Goal: Check status: Check status

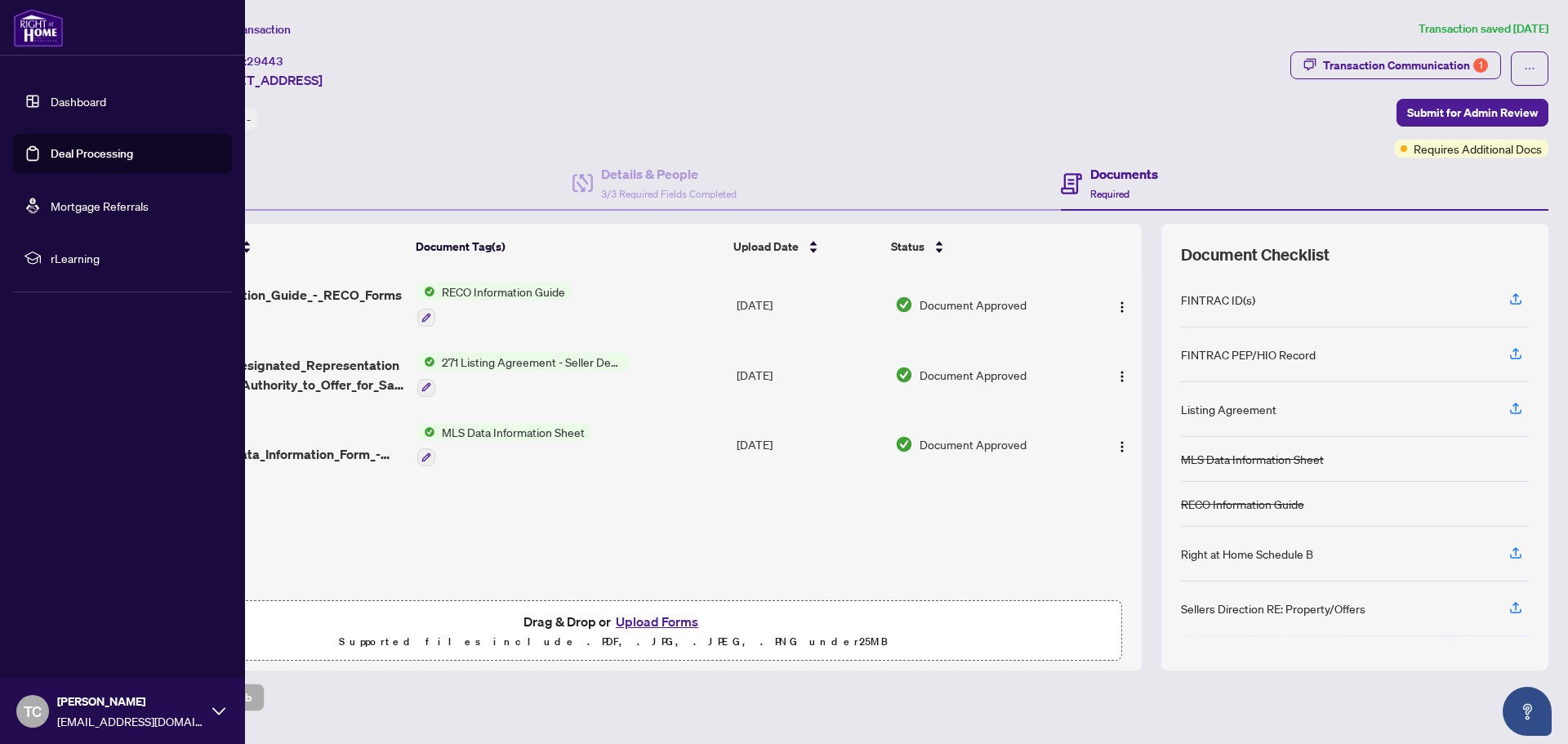
click at [109, 152] on link "Deal Processing" at bounding box center [92, 154] width 82 height 15
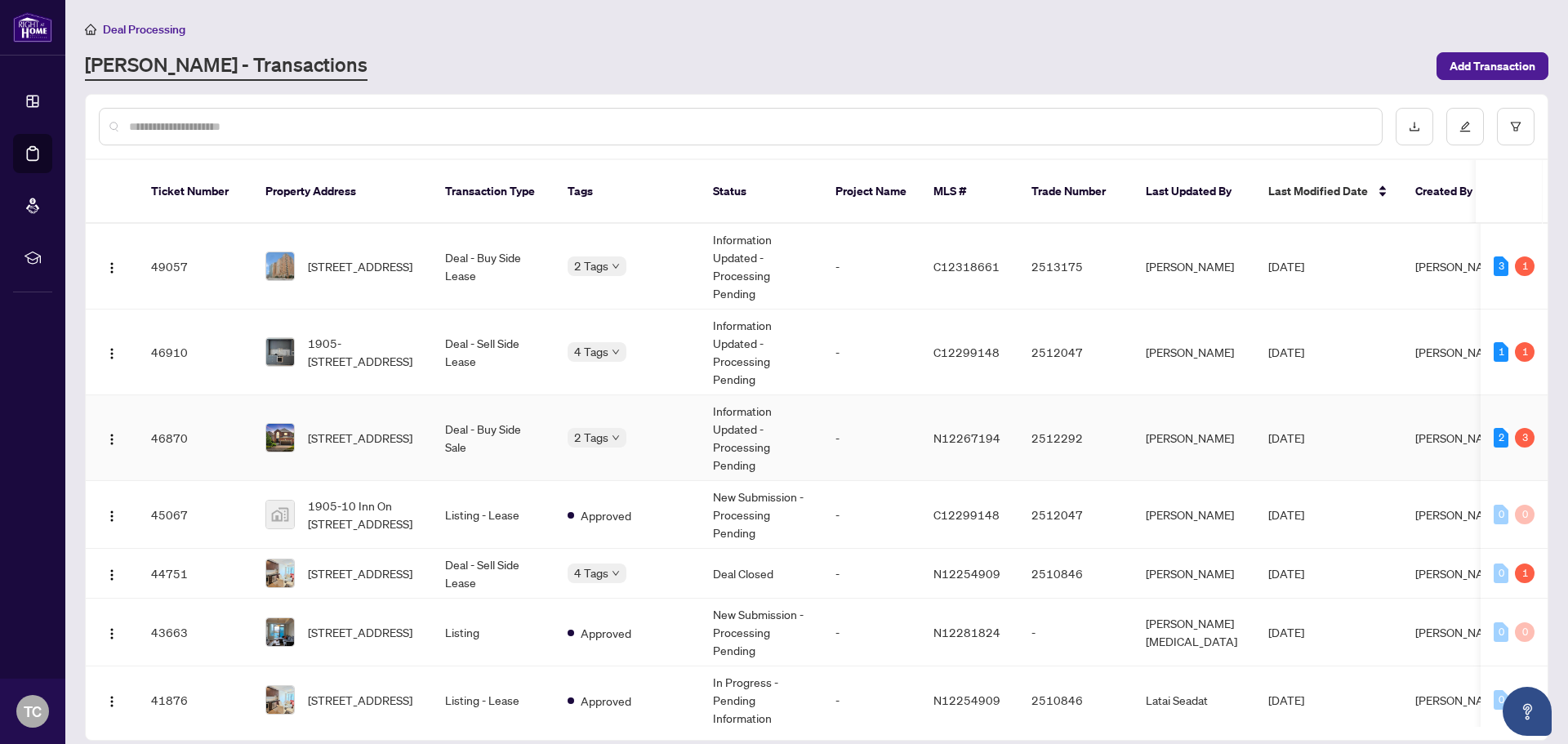
click at [990, 401] on td "N12267194" at bounding box center [968, 438] width 98 height 86
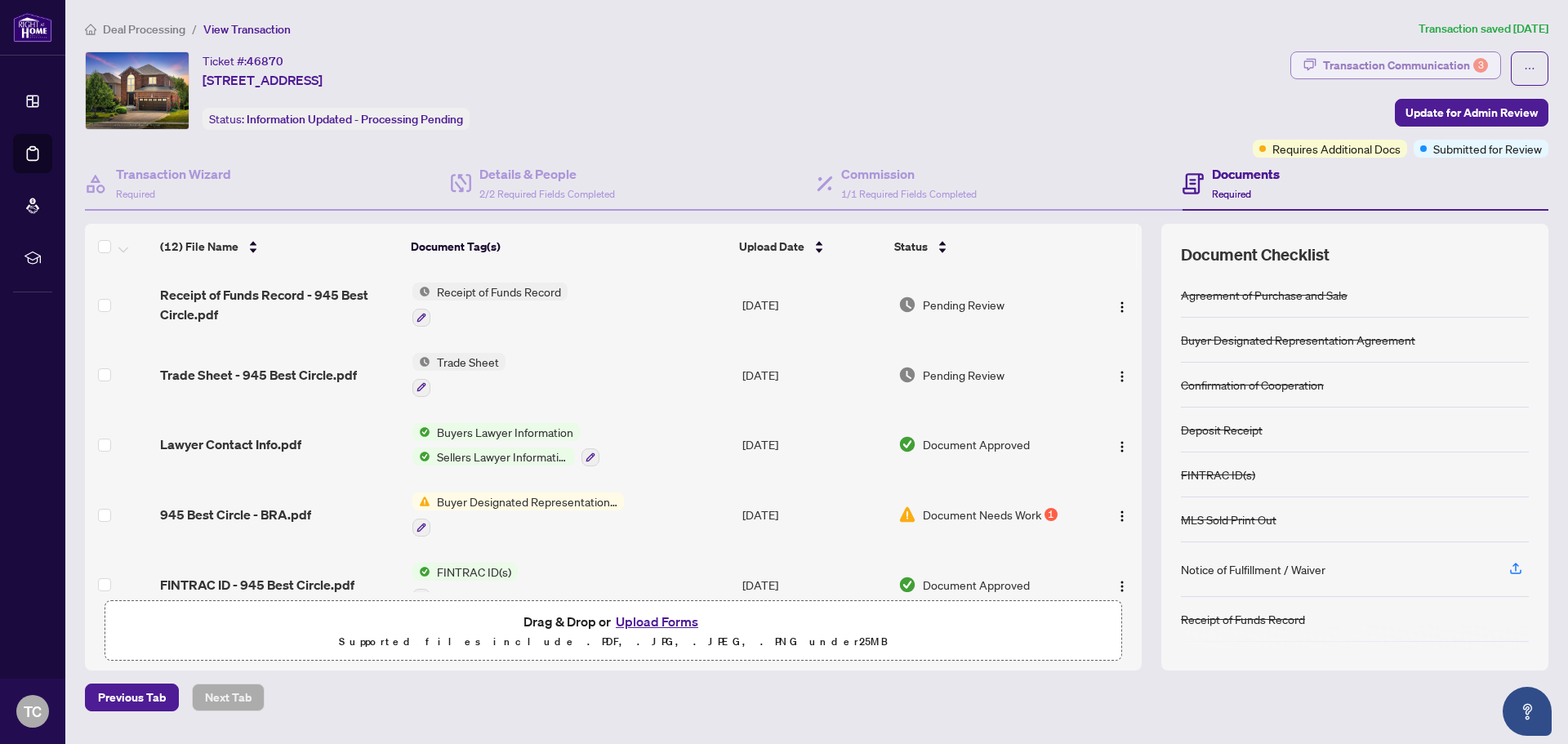
click at [1306, 68] on icon "button" at bounding box center [1310, 64] width 13 height 13
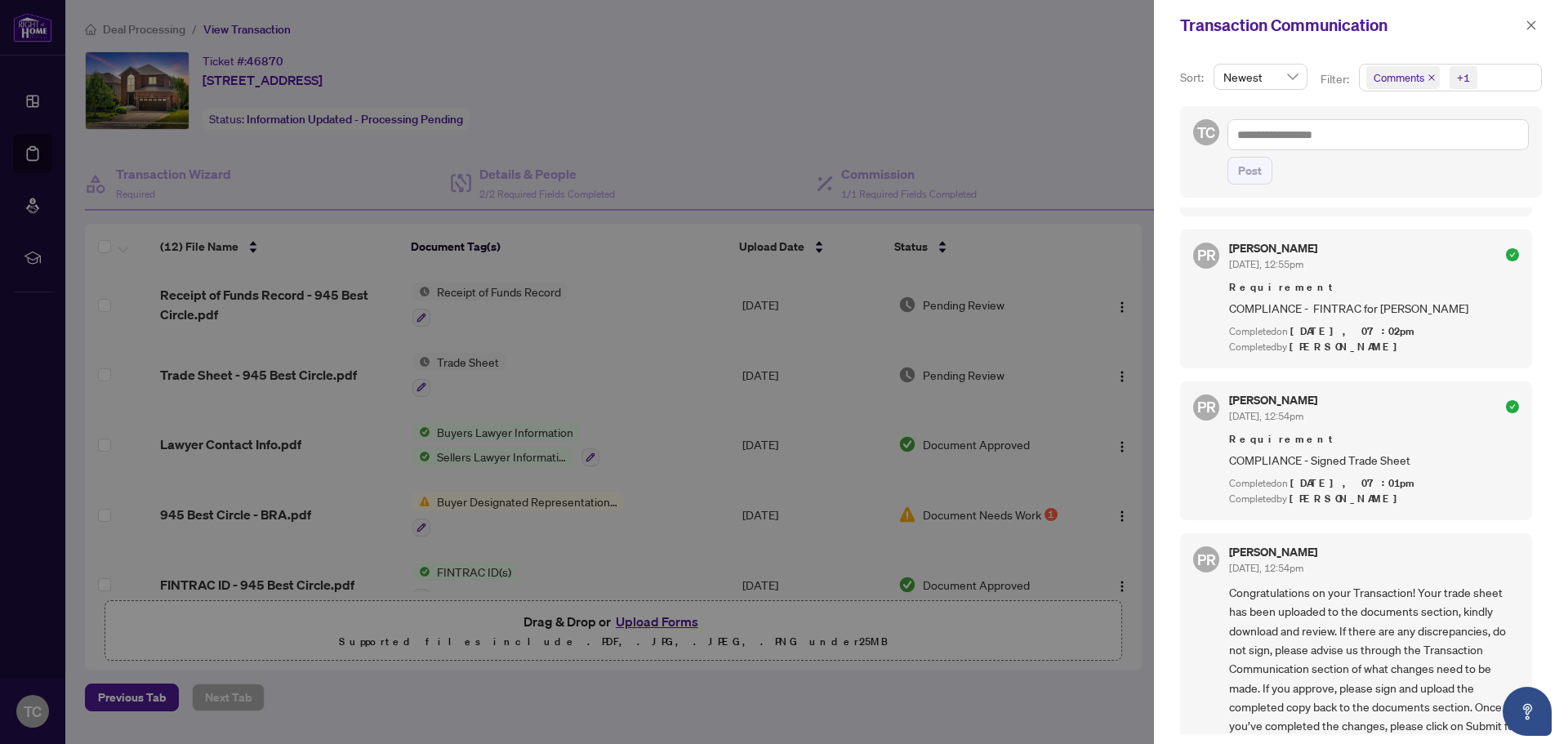
scroll to position [1888, 0]
click at [589, 45] on div at bounding box center [784, 372] width 1568 height 744
click at [419, 56] on div at bounding box center [784, 372] width 1568 height 744
click at [1539, 26] on button "button" at bounding box center [1530, 25] width 21 height 19
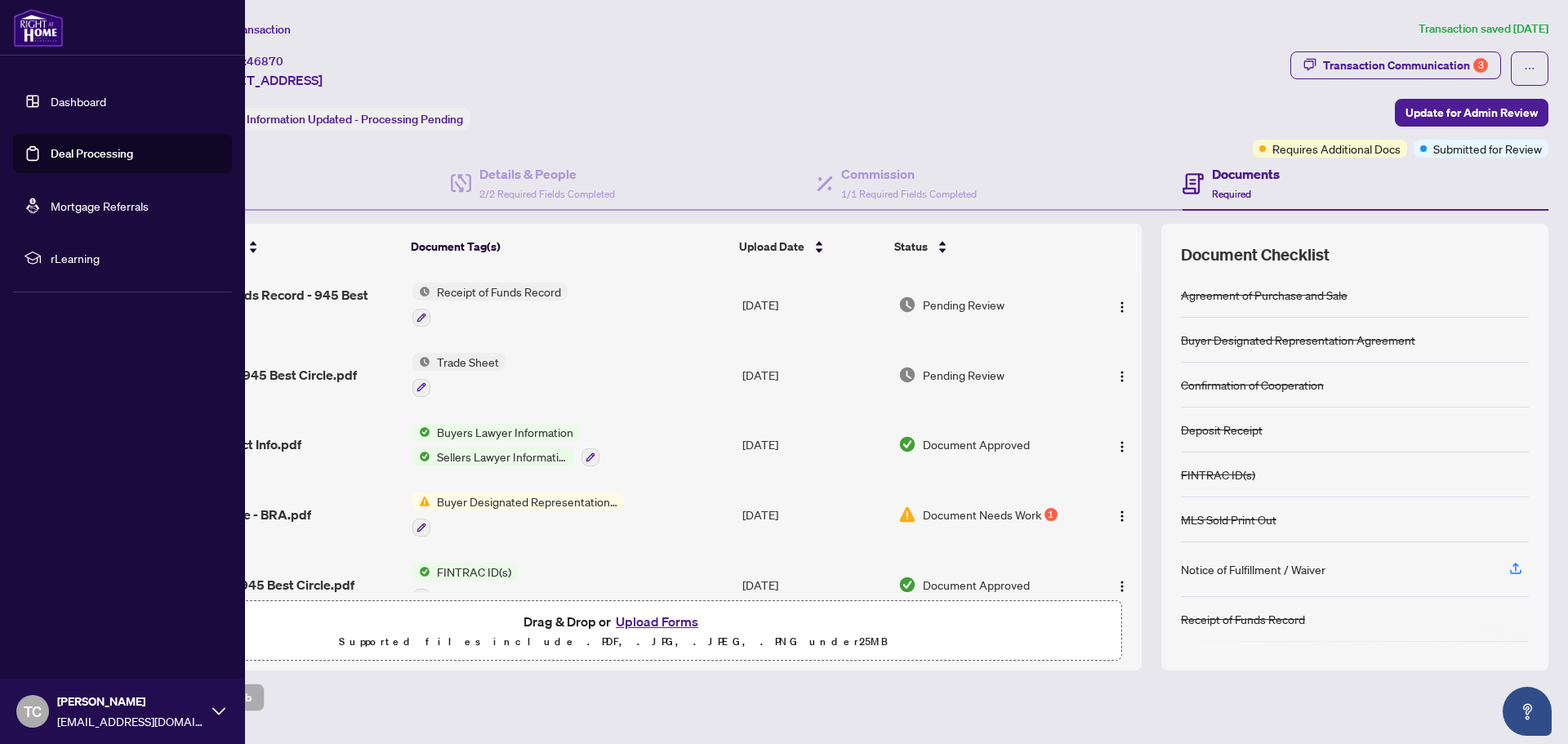
drag, startPoint x: 72, startPoint y: 155, endPoint x: 87, endPoint y: 158, distance: 15.3
click at [73, 155] on link "Deal Processing" at bounding box center [92, 154] width 82 height 15
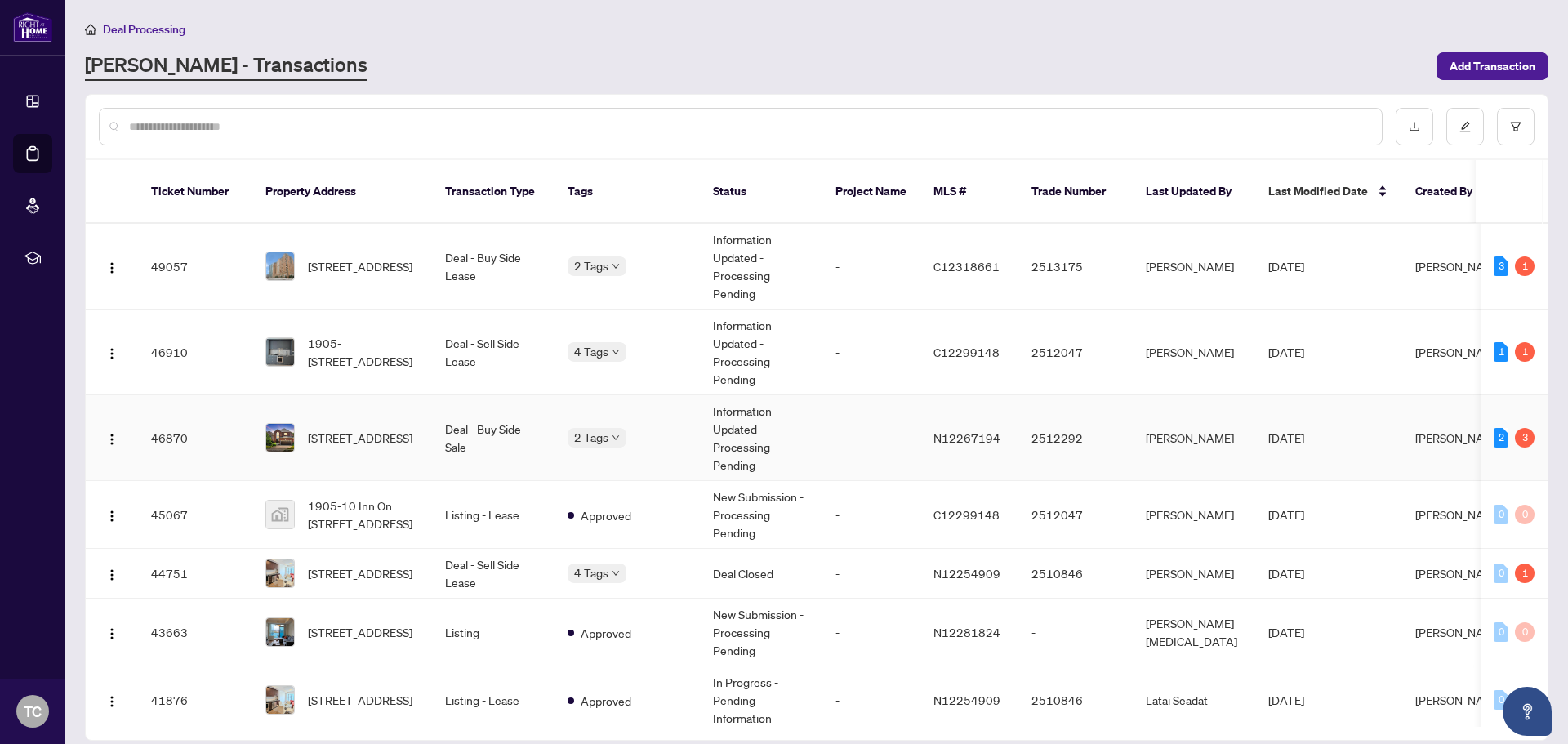
click at [614, 417] on div "Requires Additional Docs Submitted for Review" at bounding box center [649, 440] width 163 height 66
click at [613, 244] on div "Requires Additional Docs Submitted for Review" at bounding box center [649, 269] width 163 height 66
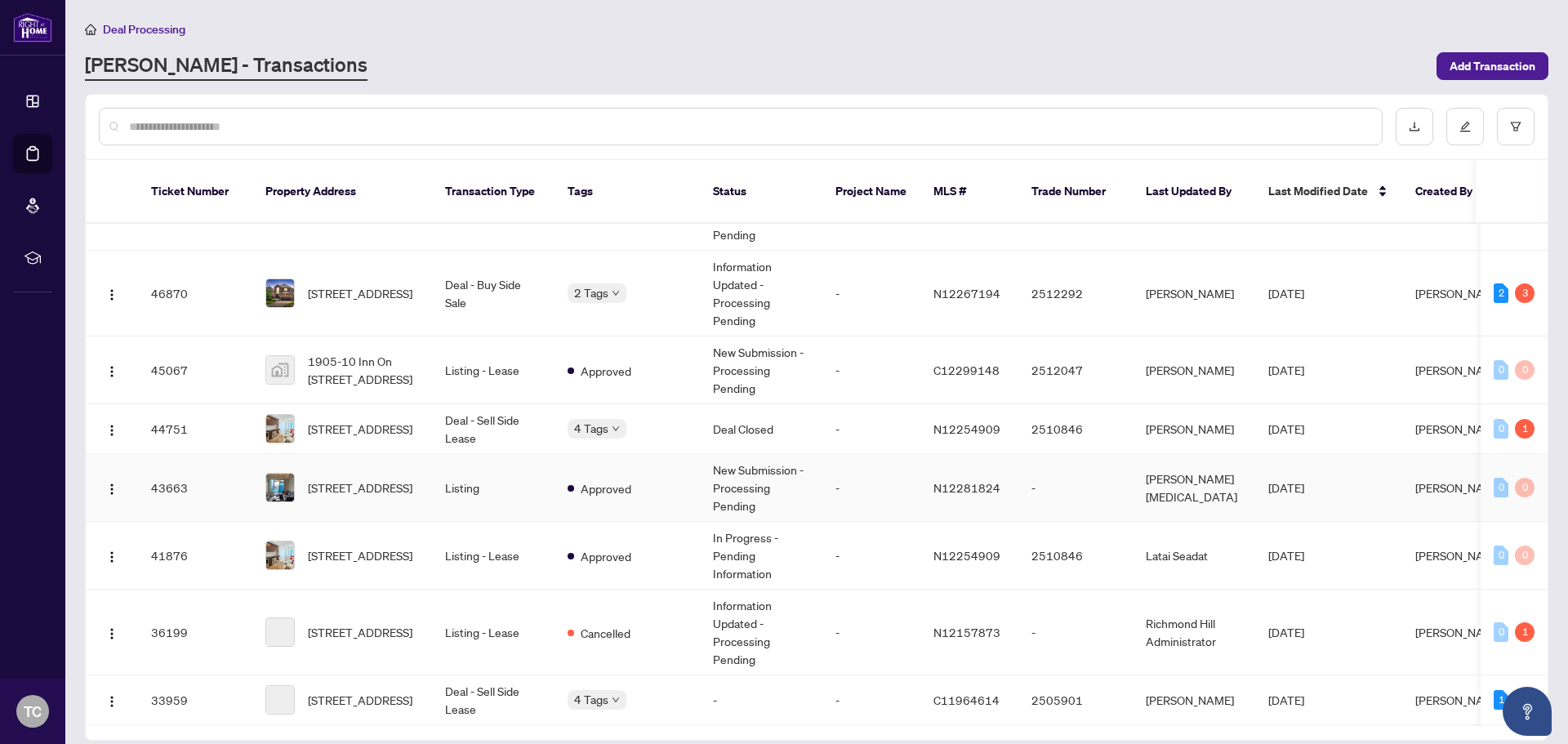
scroll to position [163, 0]
